Goal: Task Accomplishment & Management: Use online tool/utility

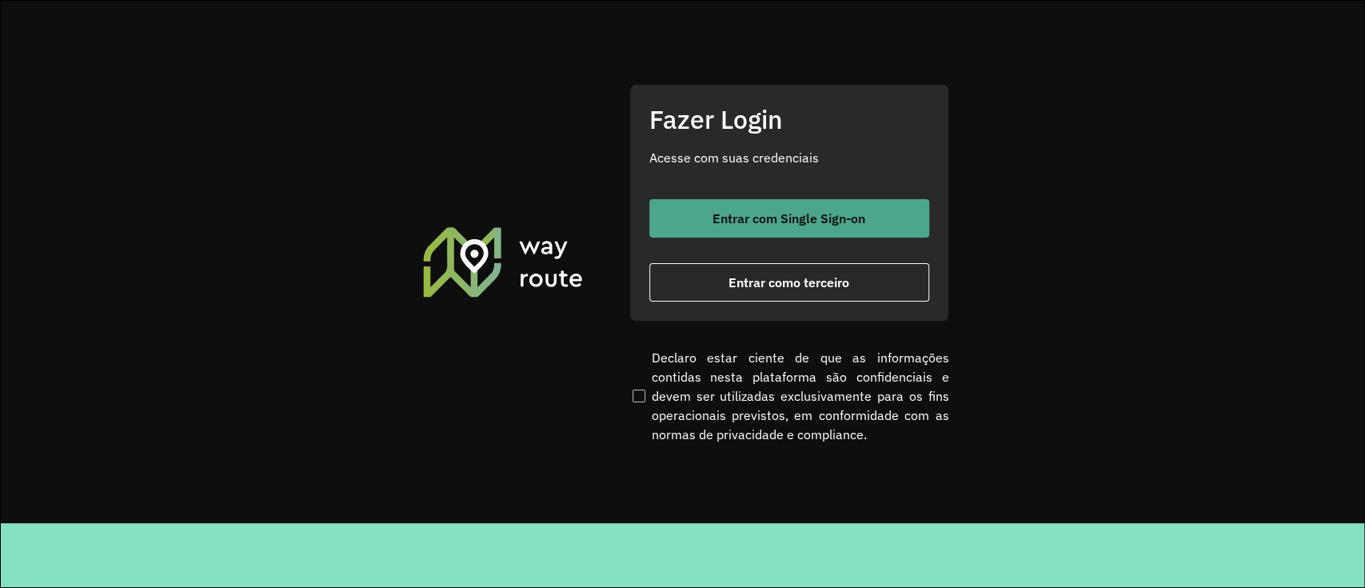
click at [736, 206] on button "Entrar com Single Sign-on" at bounding box center [790, 218] width 280 height 38
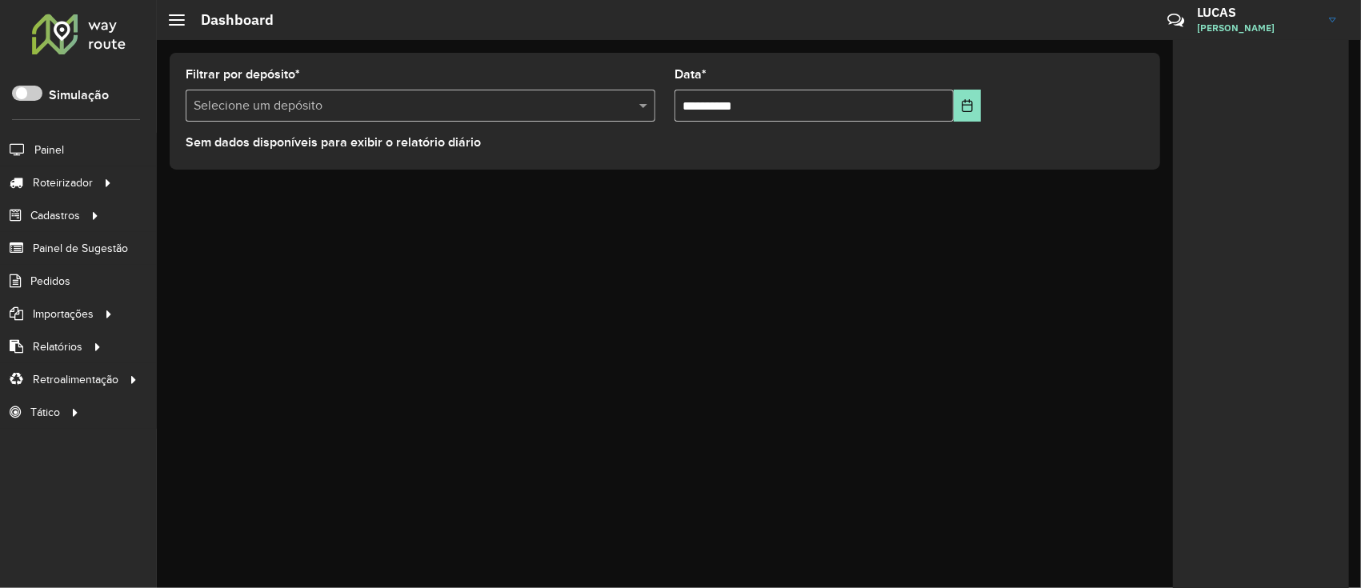
click at [345, 109] on input "text" at bounding box center [405, 106] width 422 height 19
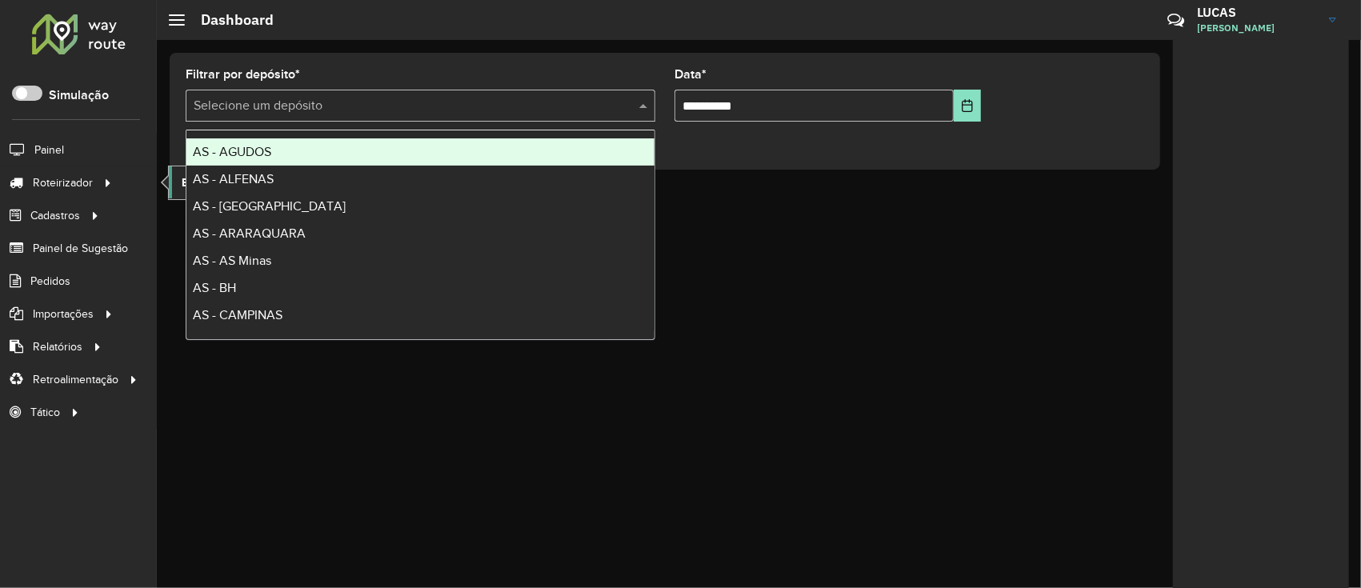
click at [182, 182] on span "Entregas" at bounding box center [205, 182] width 46 height 17
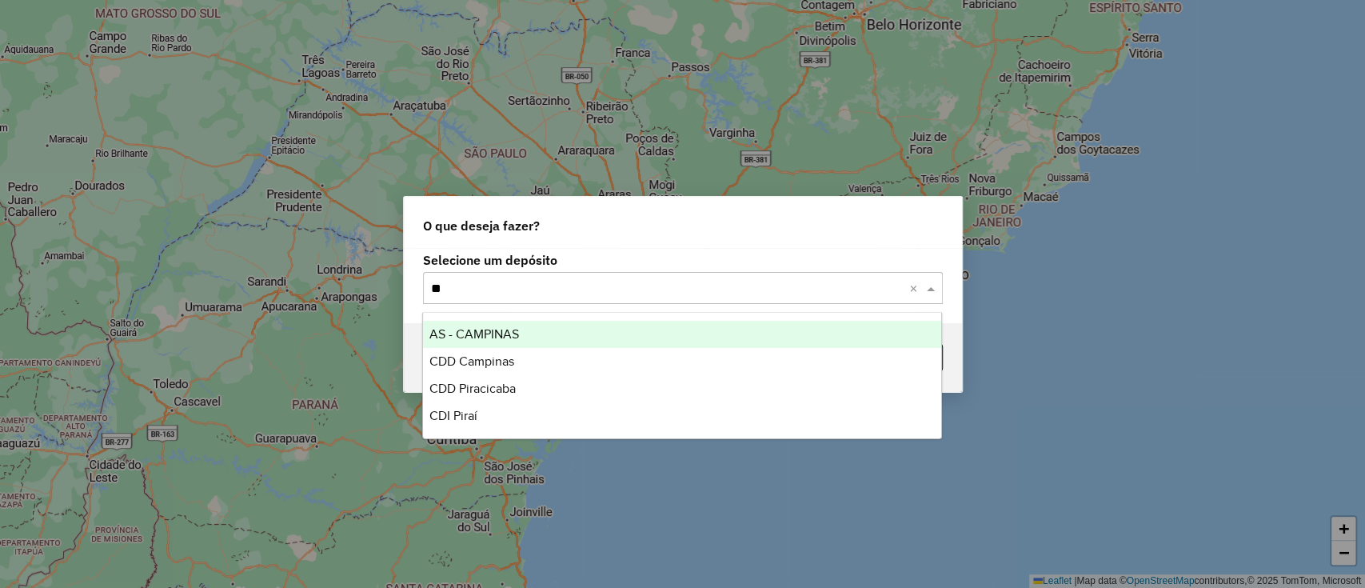
type input "***"
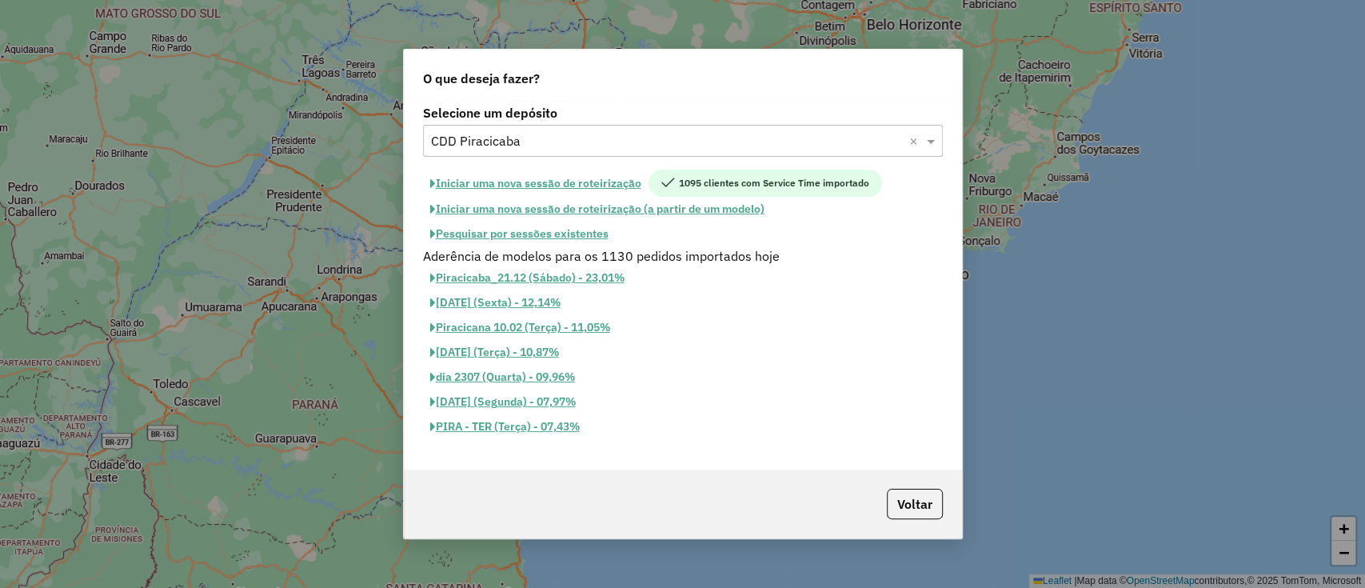
click at [522, 239] on button "Pesquisar por sessões existentes" at bounding box center [519, 234] width 193 height 25
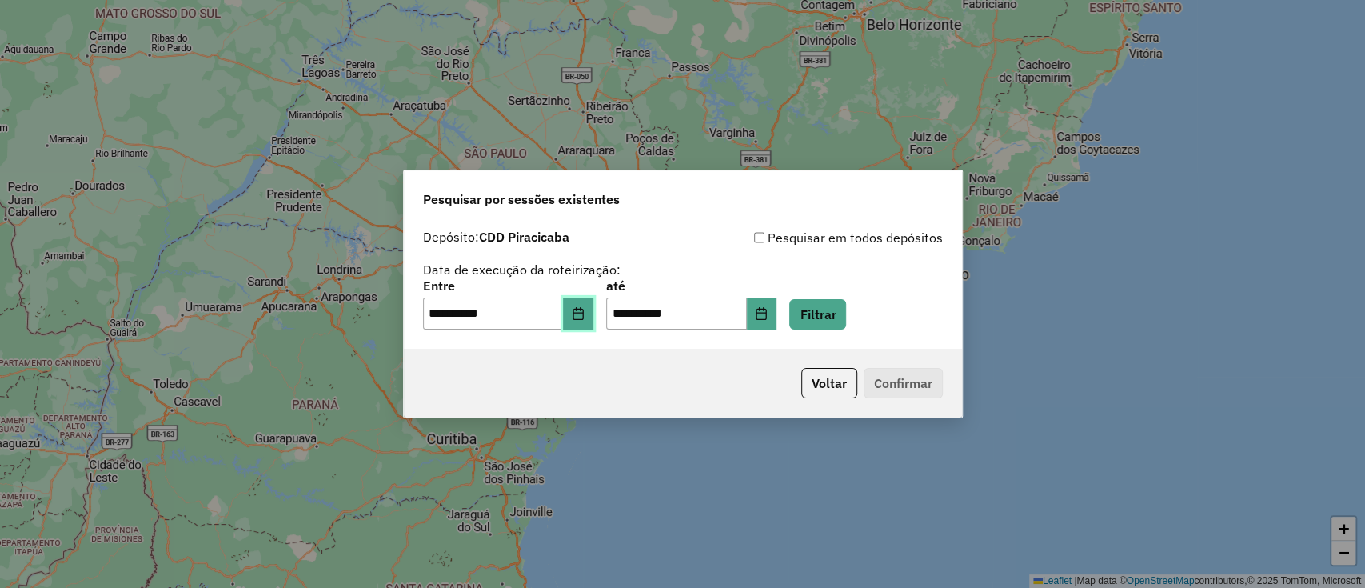
click at [585, 318] on icon "Choose Date" at bounding box center [578, 313] width 13 height 13
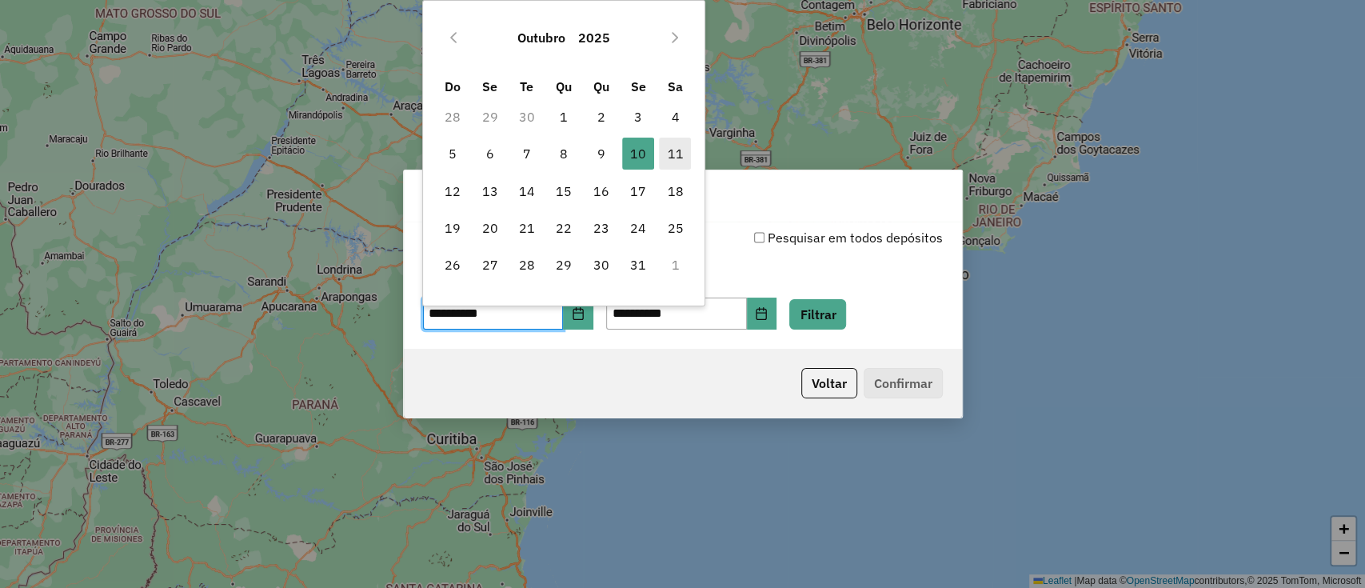
click at [674, 152] on span "11" at bounding box center [675, 154] width 32 height 32
type input "**********"
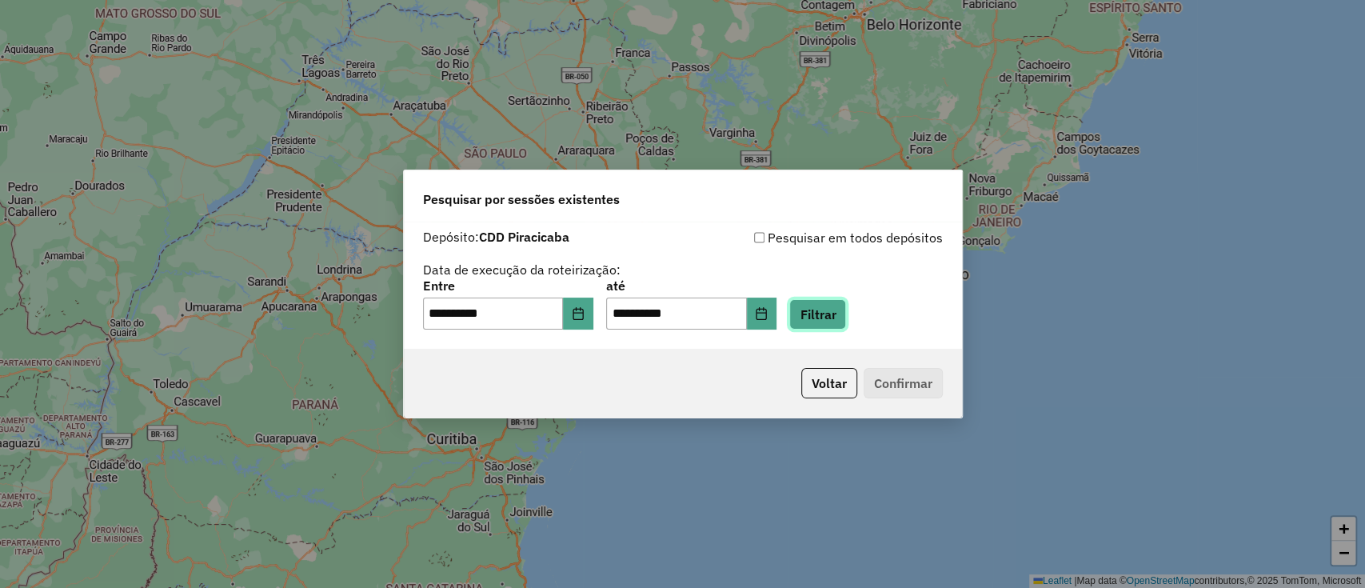
drag, startPoint x: 846, startPoint y: 315, endPoint x: 802, endPoint y: 321, distance: 44.3
click at [846, 314] on button "Filtrar" at bounding box center [817, 314] width 57 height 30
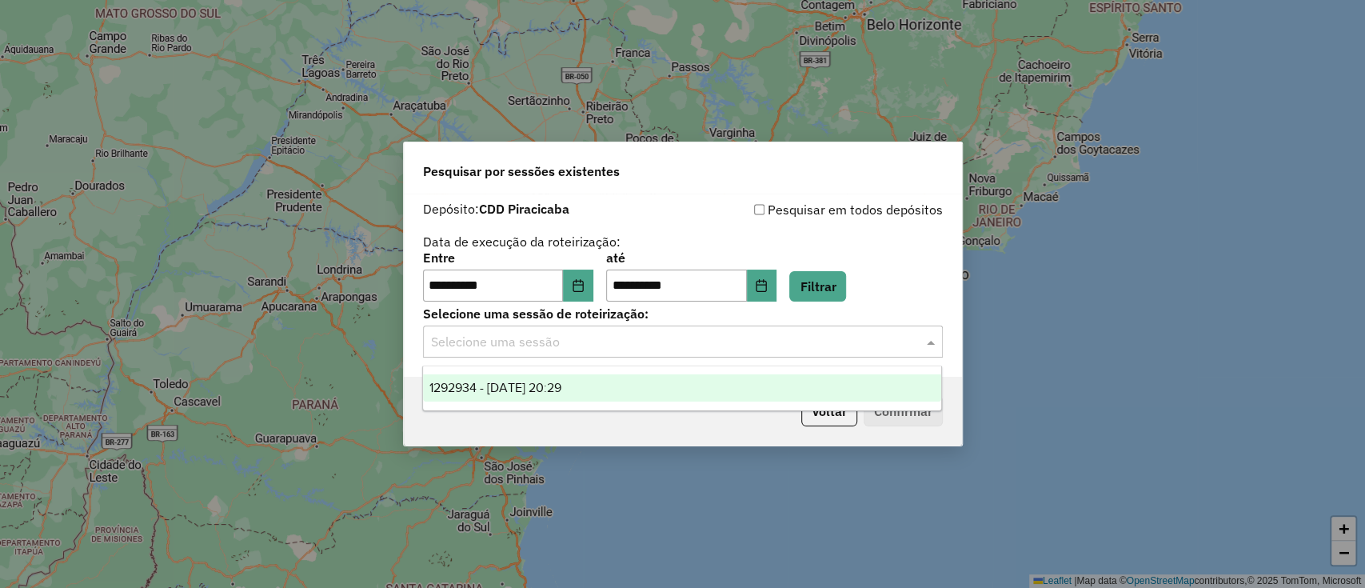
click at [546, 347] on input "text" at bounding box center [667, 342] width 472 height 19
click at [543, 382] on span "1292934 - 11/10/2025 20:29" at bounding box center [496, 388] width 132 height 14
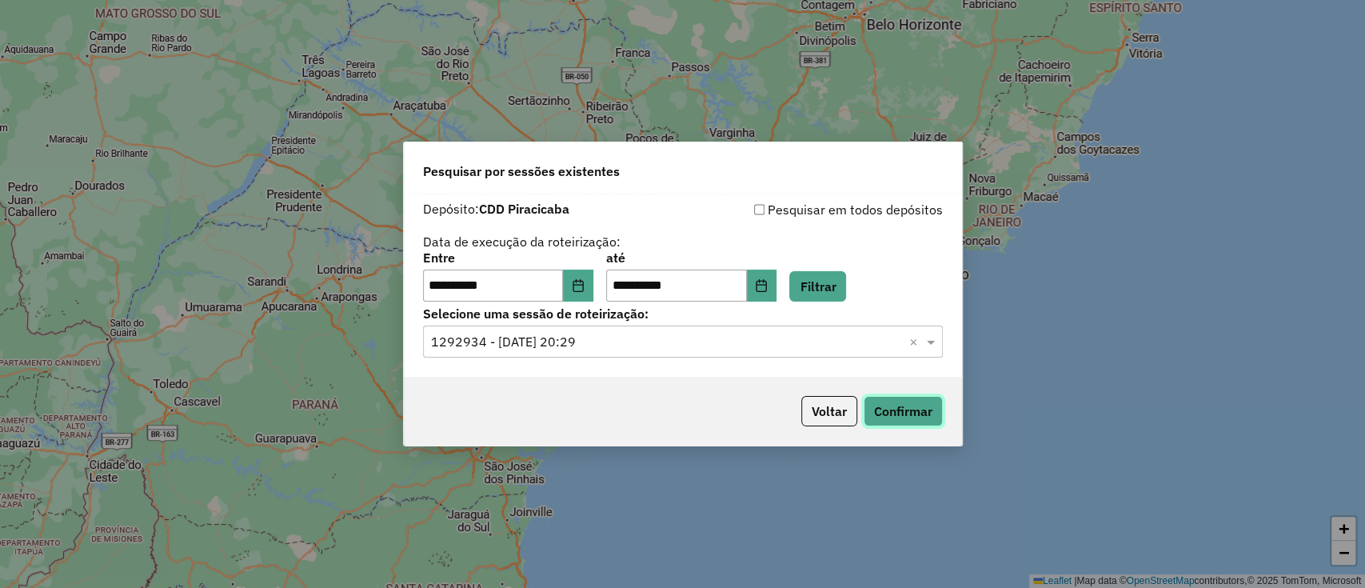
click at [904, 407] on button "Confirmar" at bounding box center [903, 411] width 79 height 30
click at [783, 339] on input "text" at bounding box center [667, 342] width 472 height 19
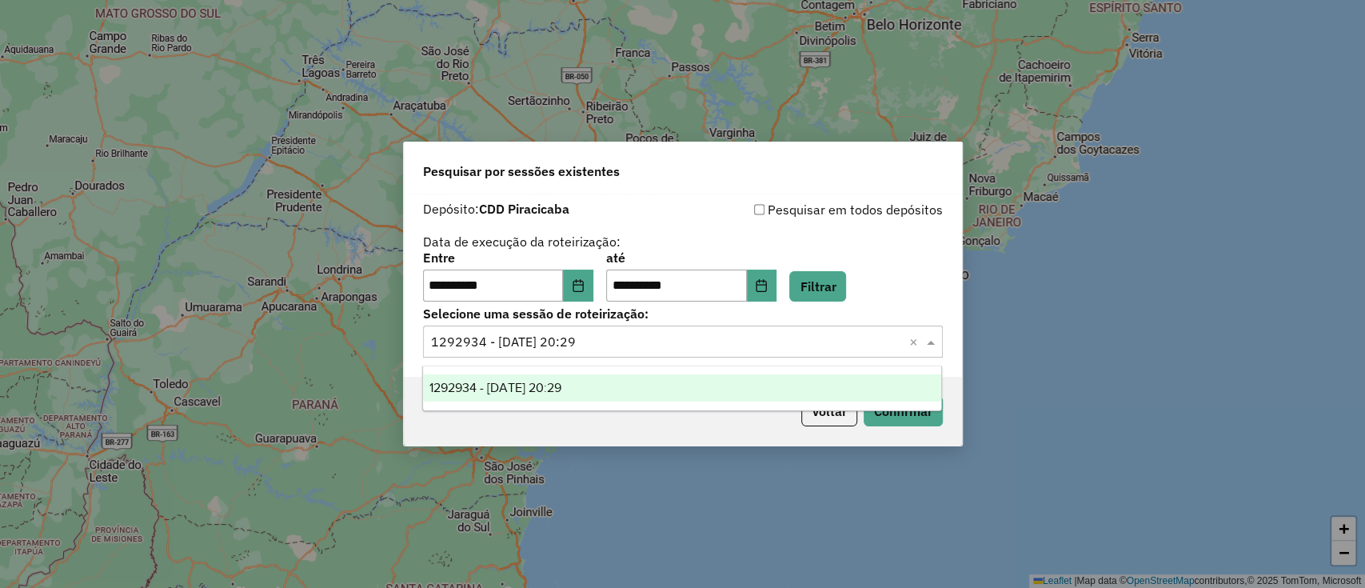
click at [912, 253] on div "**********" at bounding box center [683, 277] width 520 height 50
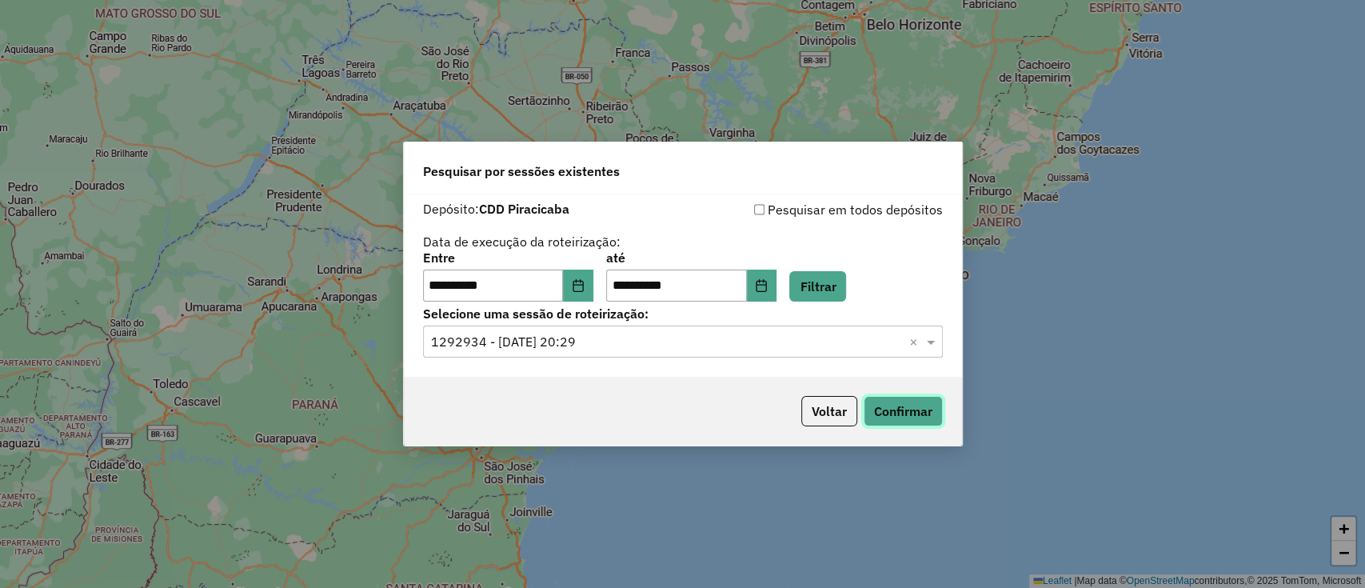
click at [900, 417] on button "Confirmar" at bounding box center [903, 411] width 79 height 30
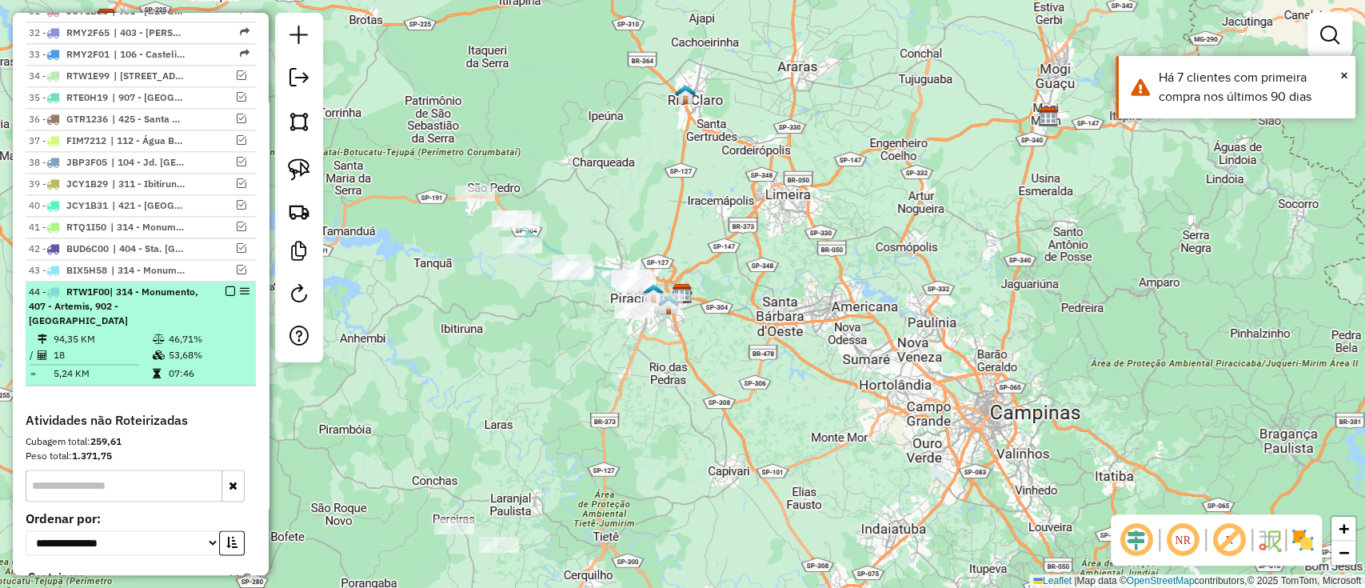
scroll to position [1386, 0]
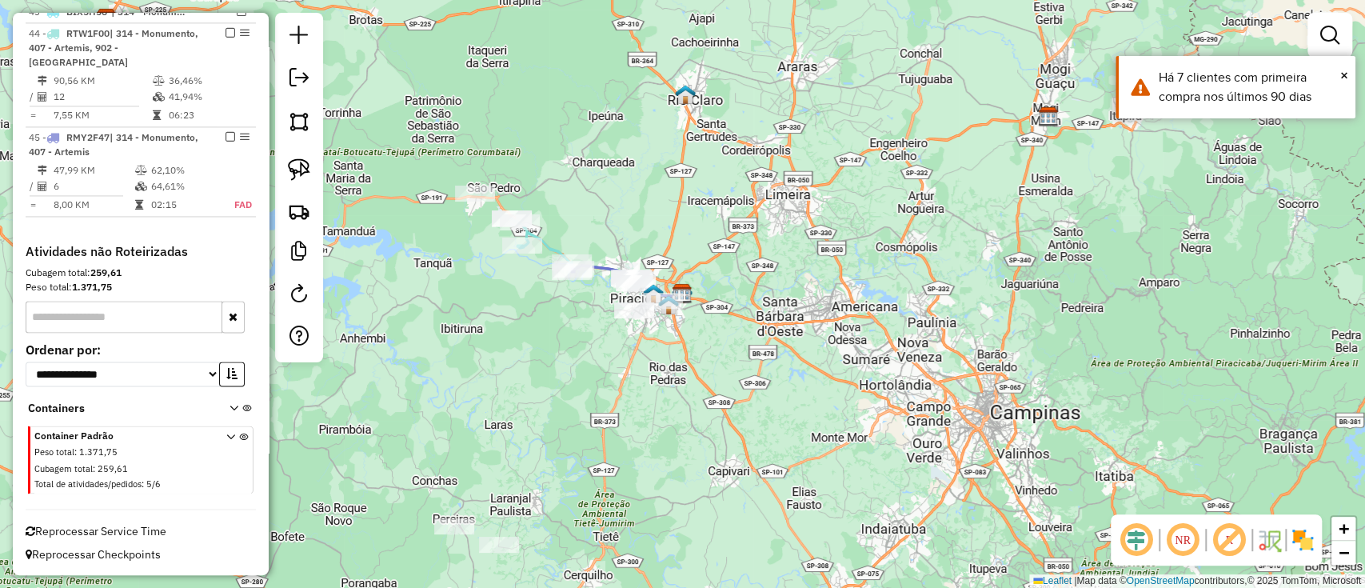
scroll to position [1494, 0]
